Goal: Task Accomplishment & Management: Manage account settings

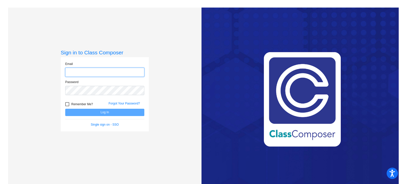
type input "tammy.agi@lcps.org"
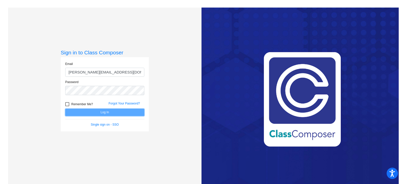
click at [110, 112] on button "Log In" at bounding box center [104, 112] width 79 height 7
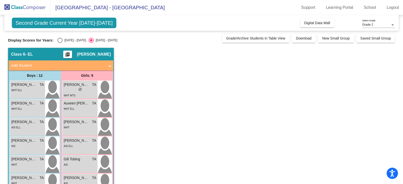
click at [61, 40] on div "Select an option" at bounding box center [59, 40] width 5 height 5
click at [60, 43] on input "2024 - 2025" at bounding box center [60, 43] width 0 height 0
radio input "true"
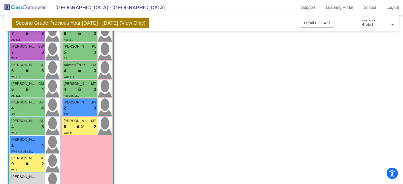
scroll to position [126, 0]
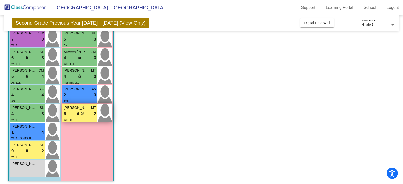
click at [84, 112] on div "lock do_not_disturb_alt" at bounding box center [80, 113] width 8 height 5
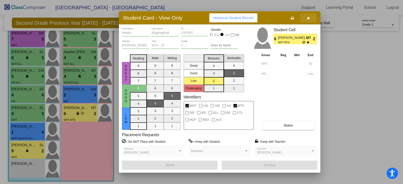
click at [309, 17] on icon "button" at bounding box center [308, 18] width 3 height 4
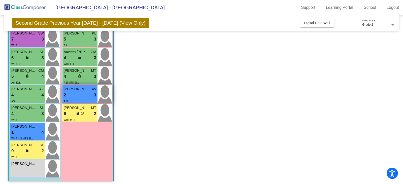
click at [75, 97] on div "2 lock do_not_disturb_alt 3" at bounding box center [80, 95] width 33 height 7
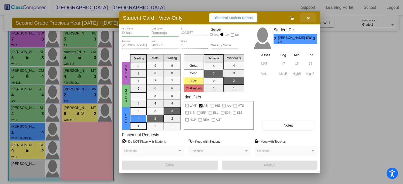
click at [308, 17] on icon "button" at bounding box center [308, 18] width 3 height 4
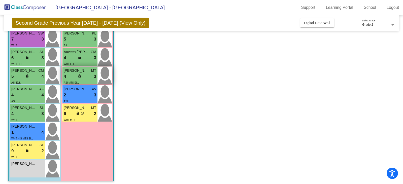
click at [86, 71] on span "Sahana Buddha" at bounding box center [76, 70] width 25 height 5
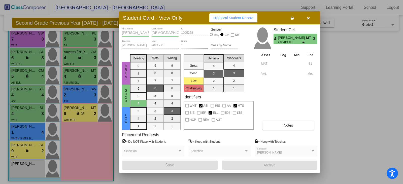
click at [83, 60] on div at bounding box center [201, 92] width 403 height 184
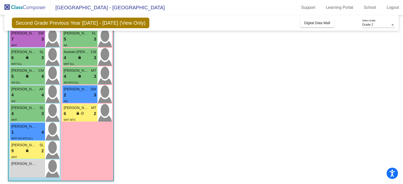
click at [83, 60] on div "4 lock do_not_disturb_alt 3" at bounding box center [80, 58] width 33 height 7
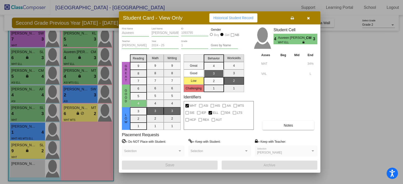
click at [79, 41] on div at bounding box center [201, 92] width 403 height 184
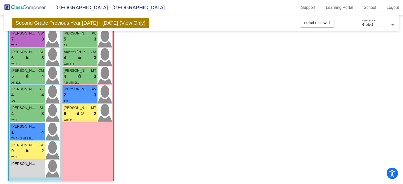
click at [79, 41] on div "5 lock do_not_disturb_alt 3" at bounding box center [80, 39] width 33 height 7
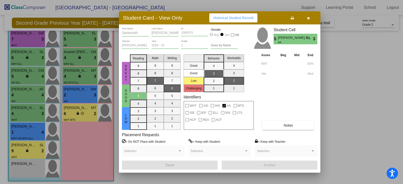
click at [86, 69] on div at bounding box center [201, 92] width 403 height 184
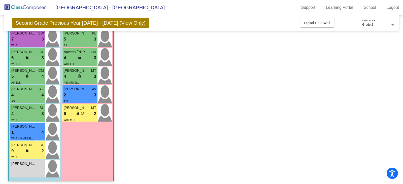
click at [86, 69] on span "Sahana Buddha" at bounding box center [76, 70] width 25 height 5
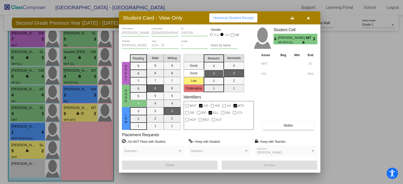
click at [34, 166] on div at bounding box center [201, 92] width 403 height 184
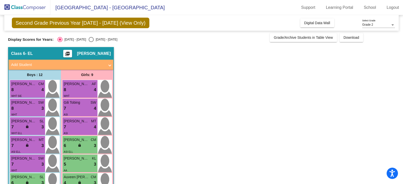
scroll to position [0, 0]
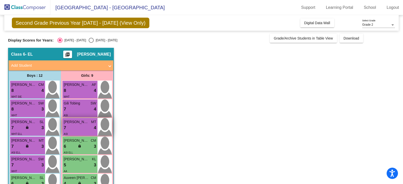
click at [82, 130] on div "7 lock do_not_disturb_alt 4" at bounding box center [80, 128] width 33 height 7
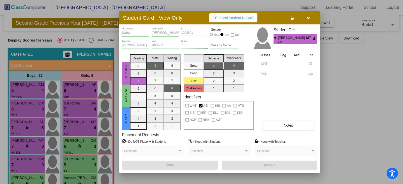
click at [82, 113] on div at bounding box center [201, 92] width 403 height 184
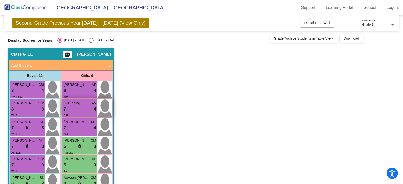
click at [82, 113] on div "ASI" at bounding box center [80, 115] width 33 height 5
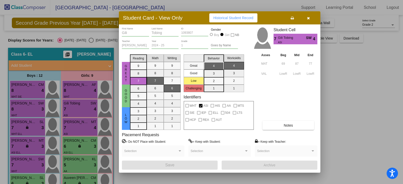
click at [76, 91] on div at bounding box center [201, 92] width 403 height 184
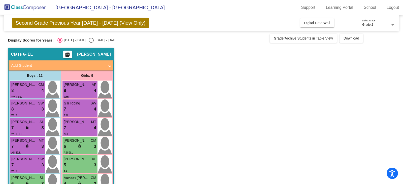
click at [76, 91] on div "8 lock do_not_disturb_alt 4" at bounding box center [80, 90] width 33 height 7
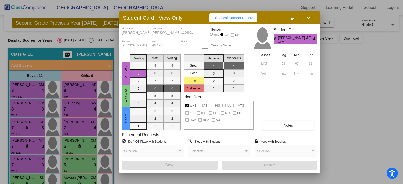
click at [36, 86] on div at bounding box center [201, 92] width 403 height 184
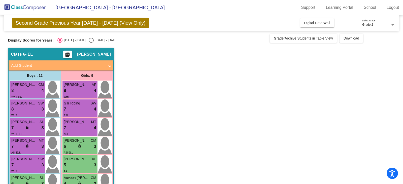
click at [36, 86] on span "Rowan Warhurst" at bounding box center [23, 84] width 25 height 5
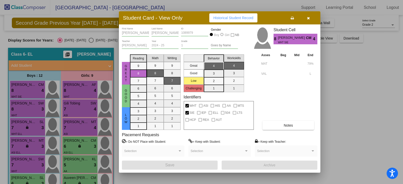
click at [87, 94] on div at bounding box center [201, 92] width 403 height 184
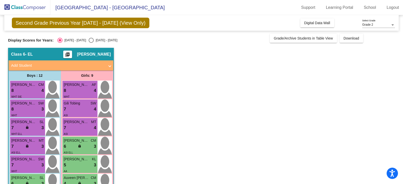
click at [87, 94] on div "WHT" at bounding box center [80, 96] width 33 height 5
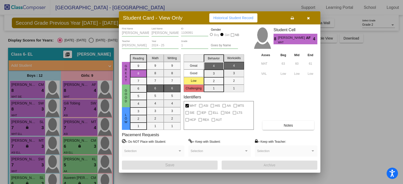
click at [85, 105] on div at bounding box center [201, 92] width 403 height 184
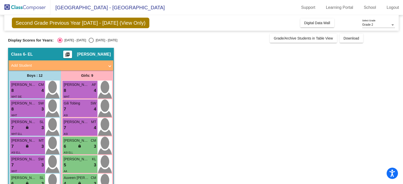
click at [85, 105] on span "Gili Tobing" at bounding box center [76, 103] width 25 height 5
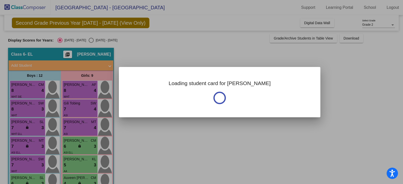
click at [85, 105] on div at bounding box center [201, 92] width 403 height 184
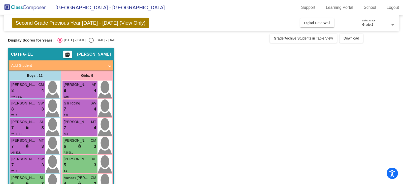
click at [85, 105] on span "Gili Tobing" at bounding box center [76, 103] width 25 height 5
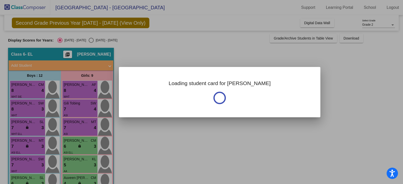
click at [85, 105] on div at bounding box center [201, 92] width 403 height 184
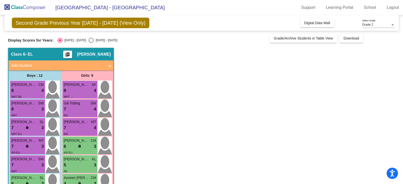
click at [85, 105] on span "Gili Tobing" at bounding box center [76, 103] width 25 height 5
drag, startPoint x: 85, startPoint y: 105, endPoint x: 85, endPoint y: 109, distance: 3.5
click at [85, 109] on div "7 lock do_not_disturb_alt 4" at bounding box center [80, 109] width 33 height 7
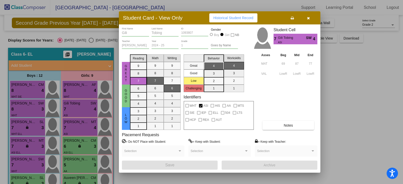
click at [86, 123] on div at bounding box center [201, 92] width 403 height 184
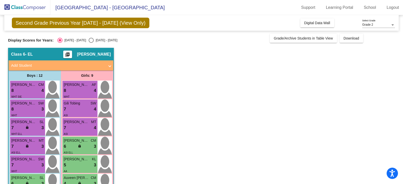
click at [86, 123] on span "Kaira Sadineni" at bounding box center [76, 121] width 25 height 5
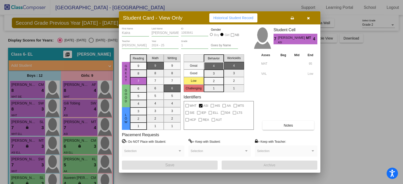
click at [89, 140] on div at bounding box center [201, 92] width 403 height 184
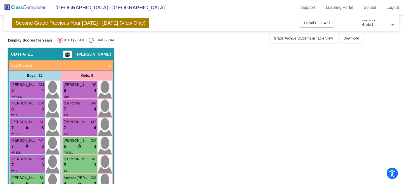
click at [89, 140] on span "Elin Choi" at bounding box center [76, 140] width 25 height 5
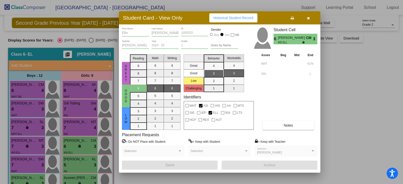
click at [27, 92] on div at bounding box center [201, 92] width 403 height 184
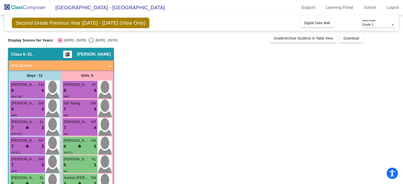
click at [27, 92] on div "8 lock do_not_disturb_alt 4" at bounding box center [27, 90] width 33 height 7
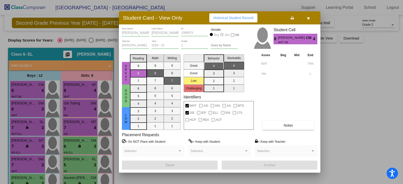
click at [36, 106] on div at bounding box center [201, 92] width 403 height 184
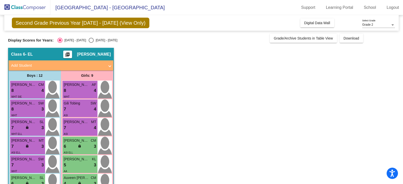
click at [36, 106] on div "8 lock do_not_disturb_alt 3" at bounding box center [27, 109] width 33 height 7
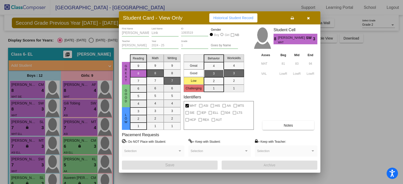
click at [34, 125] on div at bounding box center [201, 92] width 403 height 184
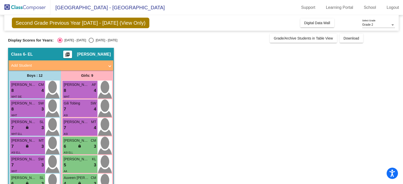
click at [34, 125] on div "7 lock do_not_disturb_alt 3" at bounding box center [27, 128] width 33 height 7
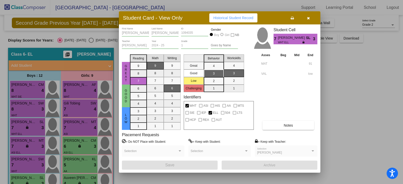
click at [37, 143] on div at bounding box center [201, 92] width 403 height 184
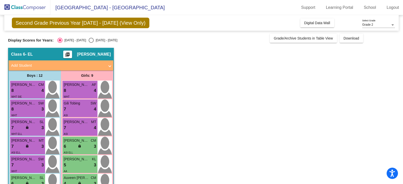
click at [37, 143] on div "Ayaan Madala MT" at bounding box center [27, 140] width 33 height 5
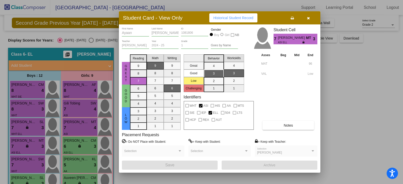
click at [28, 165] on div at bounding box center [201, 92] width 403 height 184
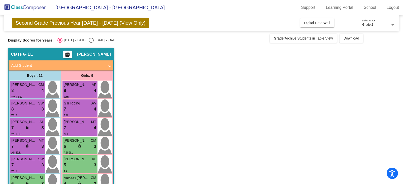
click at [28, 165] on div "7 lock do_not_disturb_alt 3" at bounding box center [27, 165] width 33 height 7
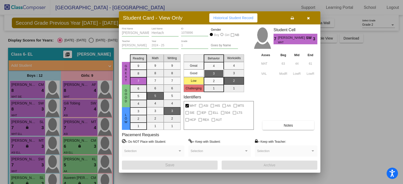
click at [28, 165] on div at bounding box center [201, 92] width 403 height 184
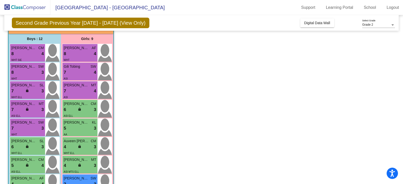
scroll to position [37, 0]
click at [28, 149] on div "lock do_not_disturb_alt" at bounding box center [27, 146] width 5 height 5
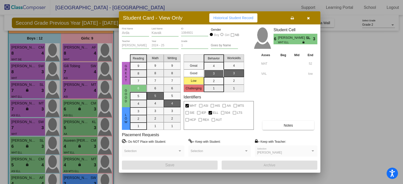
click at [33, 161] on div at bounding box center [201, 92] width 403 height 184
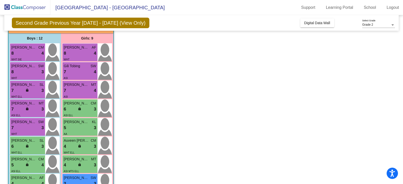
click at [33, 161] on span "Ryan Joo" at bounding box center [23, 159] width 25 height 5
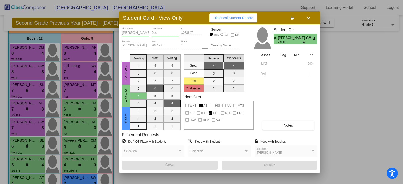
click at [36, 176] on div at bounding box center [201, 92] width 403 height 184
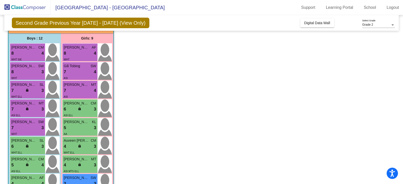
click at [36, 176] on span "Devansh Vanimisetty" at bounding box center [23, 177] width 25 height 5
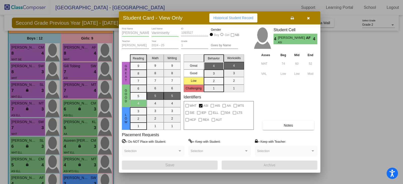
click at [47, 139] on div at bounding box center [201, 92] width 403 height 184
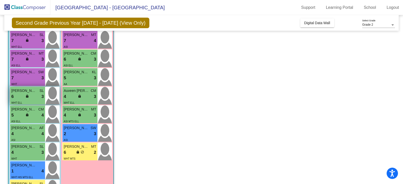
scroll to position [87, 0]
click at [33, 149] on span "Leonard Madden" at bounding box center [23, 146] width 25 height 5
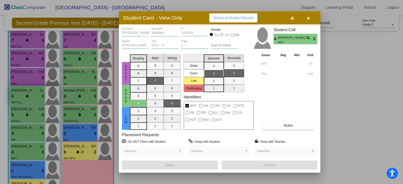
click at [33, 149] on div at bounding box center [201, 92] width 403 height 184
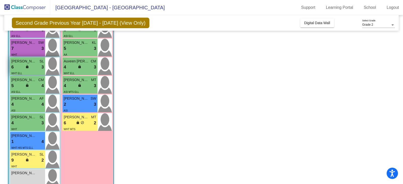
scroll to position [117, 0]
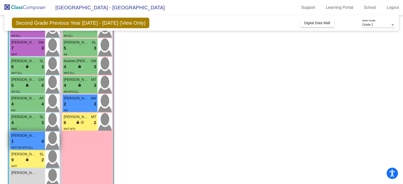
click at [33, 145] on div "WHT HIS MTS ELL" at bounding box center [27, 147] width 33 height 5
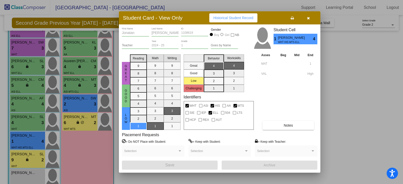
click at [31, 161] on div at bounding box center [201, 92] width 403 height 184
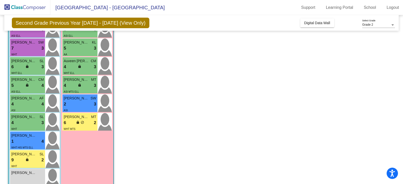
click at [31, 161] on div "9 lock do_not_disturb_alt 2" at bounding box center [27, 160] width 33 height 7
